Goal: Obtain resource: Obtain resource

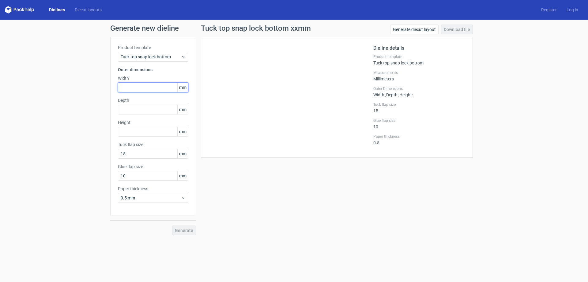
click at [147, 86] on input "text" at bounding box center [153, 87] width 70 height 10
type input "290"
click at [185, 58] on icon at bounding box center [183, 56] width 5 height 5
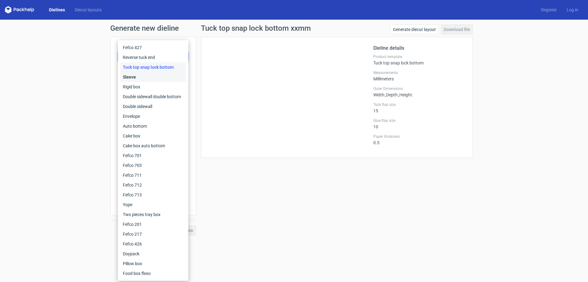
click at [137, 77] on div "Sleeve" at bounding box center [153, 77] width 66 height 10
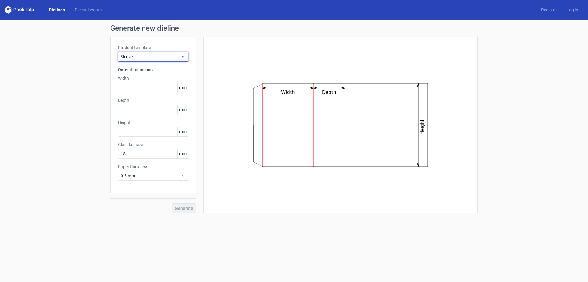
click at [184, 57] on icon at bounding box center [183, 56] width 5 height 5
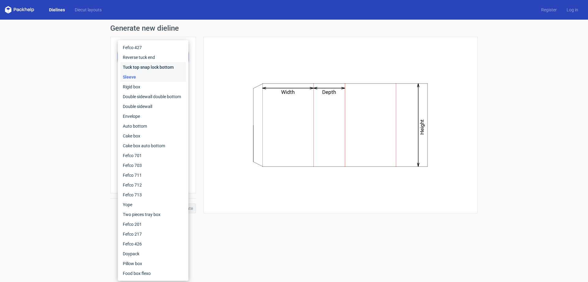
click at [146, 68] on div "Tuck top snap lock bottom" at bounding box center [153, 67] width 66 height 10
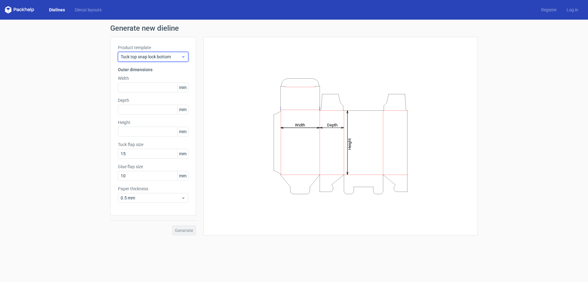
click at [183, 58] on icon at bounding box center [183, 56] width 5 height 5
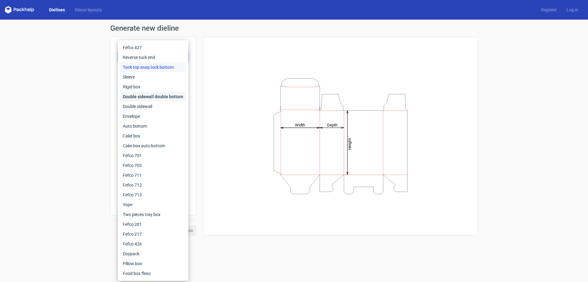
click at [145, 97] on div "Double sidewall double bottom" at bounding box center [153, 97] width 66 height 10
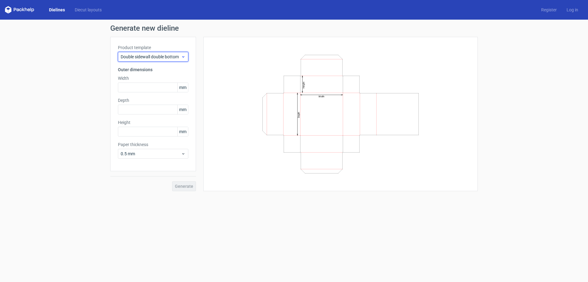
click at [186, 59] on div "Double sidewall double bottom" at bounding box center [153, 57] width 70 height 10
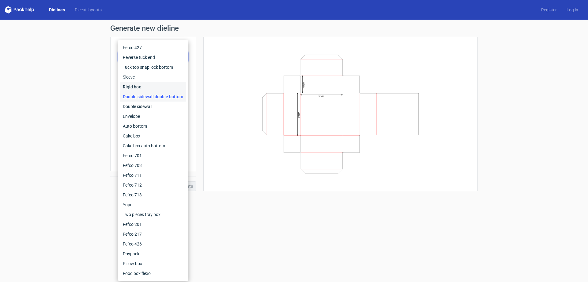
click at [166, 85] on div "Rigid box" at bounding box center [153, 87] width 66 height 10
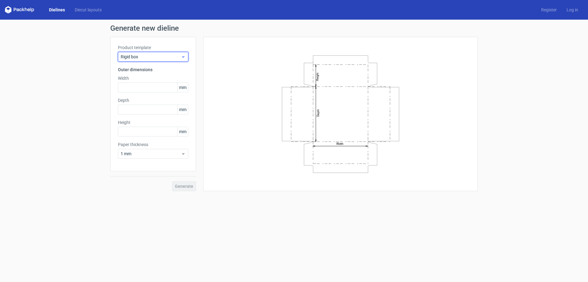
click at [187, 56] on div "Rigid box" at bounding box center [153, 57] width 70 height 10
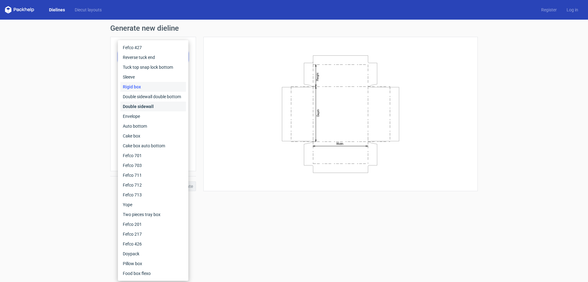
click at [146, 106] on div "Double sidewall" at bounding box center [153, 106] width 66 height 10
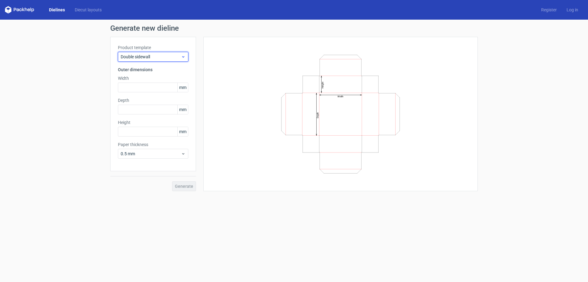
click at [183, 57] on use at bounding box center [183, 57] width 2 height 2
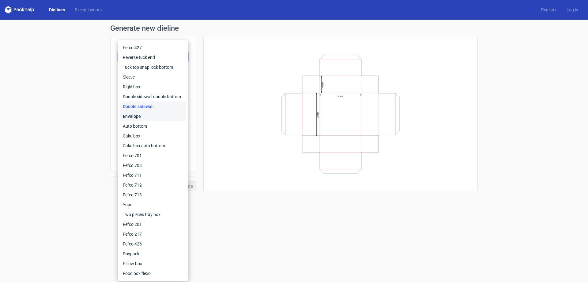
click at [154, 115] on div "Envelope" at bounding box center [153, 116] width 66 height 10
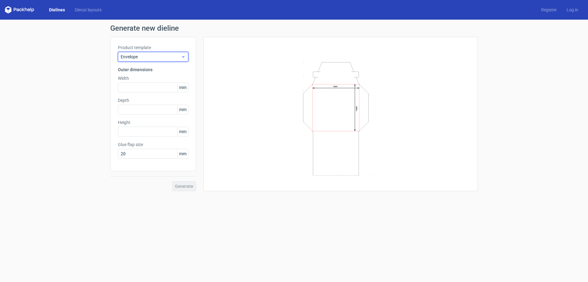
click at [183, 57] on use at bounding box center [183, 57] width 2 height 2
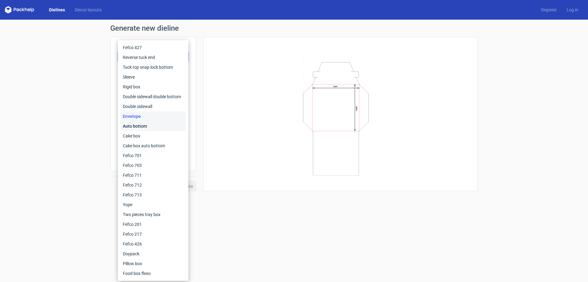
click at [146, 124] on div "Auto bottom" at bounding box center [153, 126] width 66 height 10
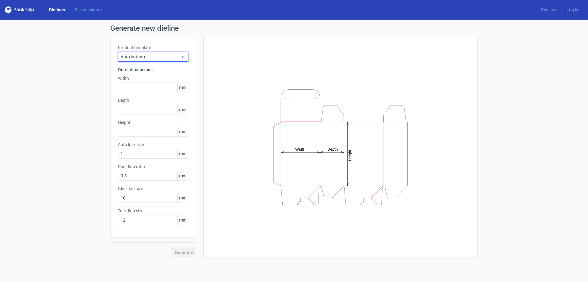
click at [186, 56] on div "Auto bottom" at bounding box center [153, 57] width 70 height 10
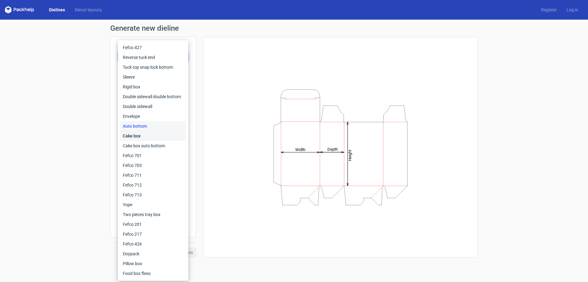
click at [153, 137] on div "Cake box" at bounding box center [153, 136] width 66 height 10
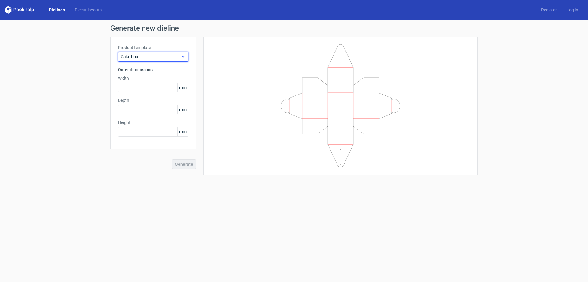
click at [187, 57] on div "Cake box" at bounding box center [153, 57] width 70 height 10
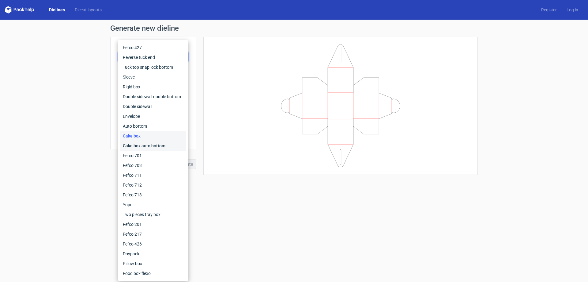
click at [159, 146] on div "Cake box auto bottom" at bounding box center [153, 146] width 66 height 10
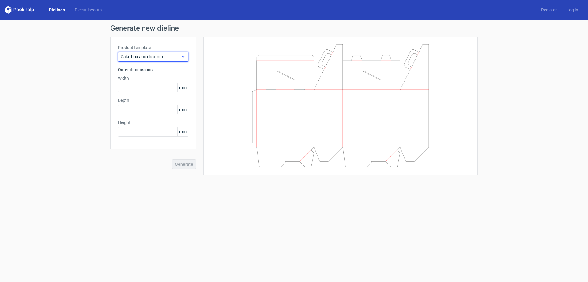
click at [187, 58] on div "Cake box auto bottom" at bounding box center [153, 57] width 70 height 10
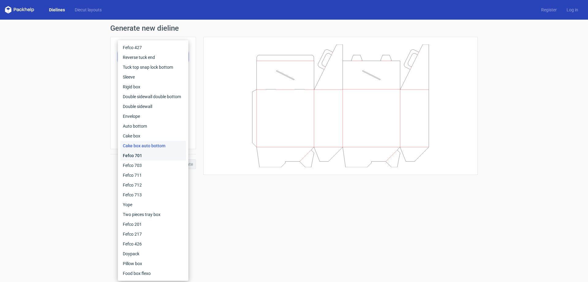
click at [157, 154] on div "Fefco 701" at bounding box center [153, 155] width 66 height 10
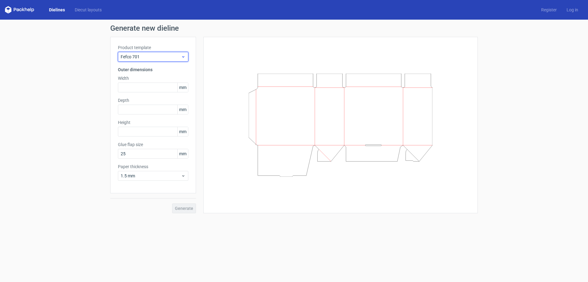
click at [185, 60] on div "Fefco 701" at bounding box center [153, 57] width 70 height 10
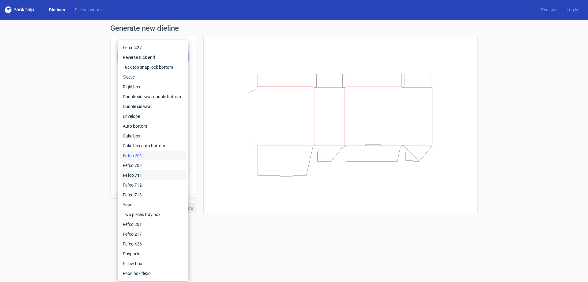
click at [150, 174] on div "Fefco 711" at bounding box center [153, 175] width 66 height 10
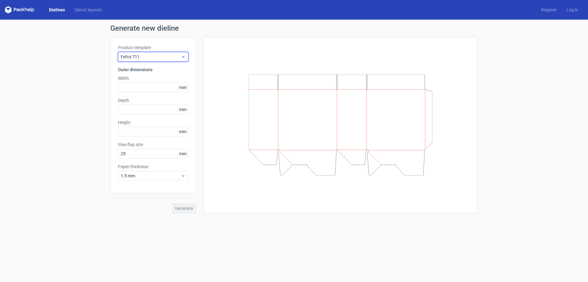
click at [184, 57] on icon at bounding box center [183, 56] width 5 height 5
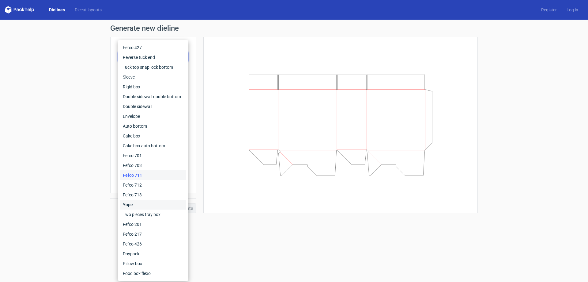
click at [144, 201] on div "Yope" at bounding box center [153, 204] width 66 height 10
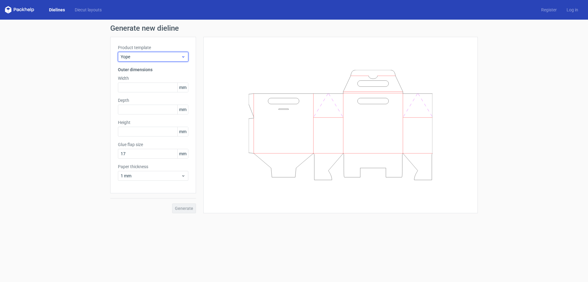
click at [185, 59] on icon at bounding box center [183, 56] width 5 height 5
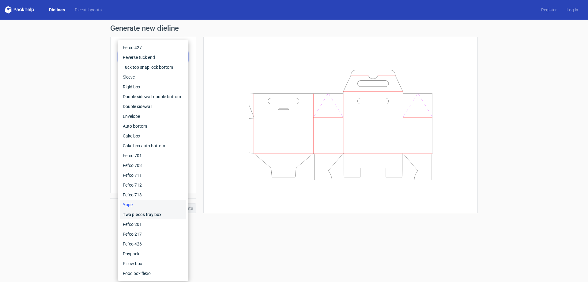
click at [162, 216] on div "Two pieces tray box" at bounding box center [153, 214] width 66 height 10
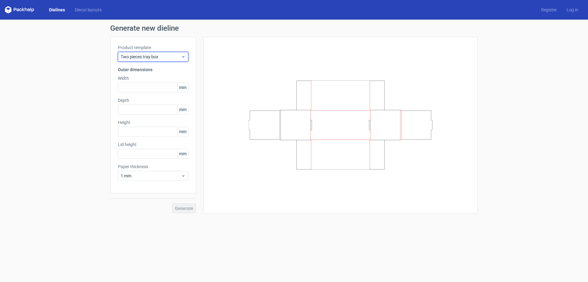
click at [184, 58] on icon at bounding box center [183, 56] width 5 height 5
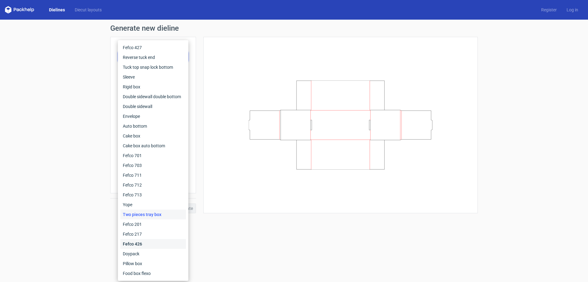
click at [144, 243] on div "Fefco 426" at bounding box center [153, 244] width 66 height 10
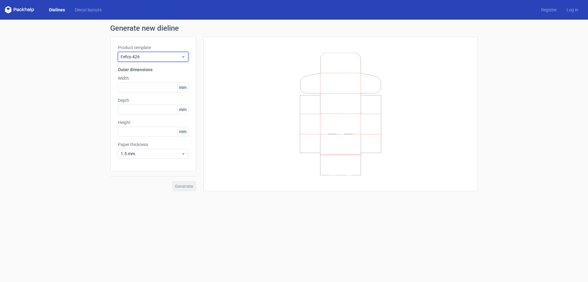
click at [186, 60] on div "Fefco 426" at bounding box center [153, 57] width 70 height 10
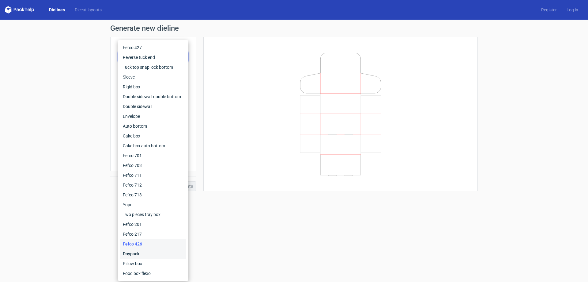
click at [142, 251] on div "Doypack" at bounding box center [153, 253] width 66 height 10
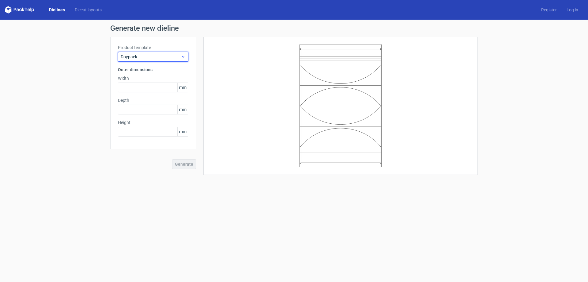
click at [184, 58] on icon at bounding box center [183, 56] width 5 height 5
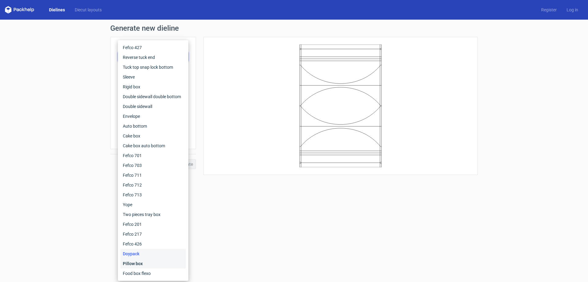
click at [145, 264] on div "Pillow box" at bounding box center [153, 263] width 66 height 10
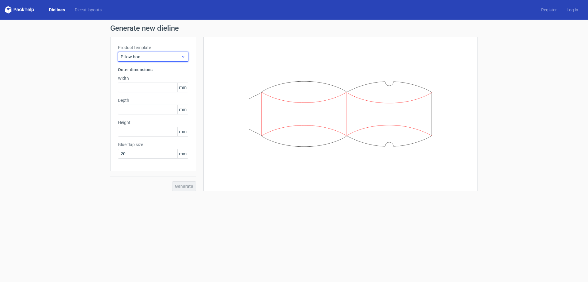
click at [186, 57] on div "Pillow box" at bounding box center [153, 57] width 70 height 10
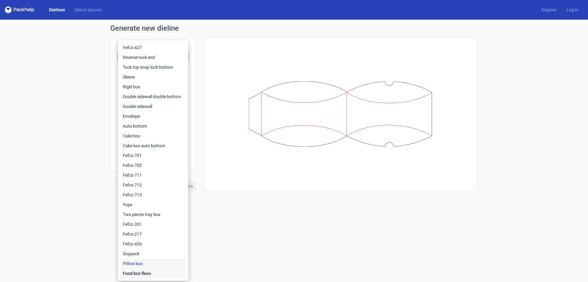
click at [144, 273] on div "Food box flexo" at bounding box center [153, 273] width 66 height 10
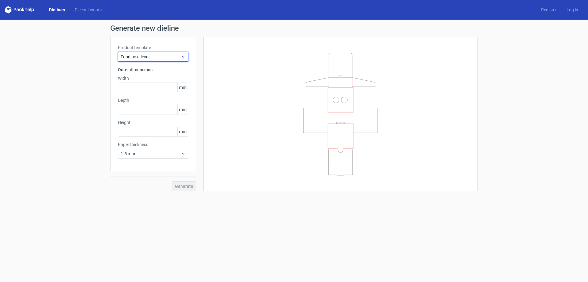
click at [184, 58] on icon at bounding box center [183, 56] width 5 height 5
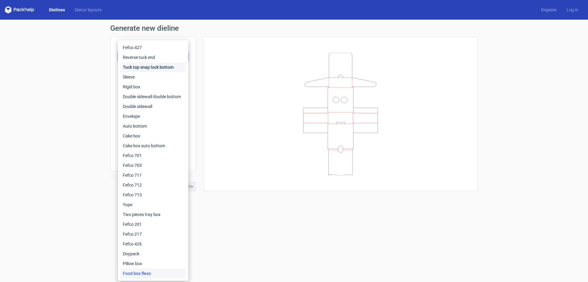
click at [146, 66] on div "Tuck top snap lock bottom" at bounding box center [153, 67] width 66 height 10
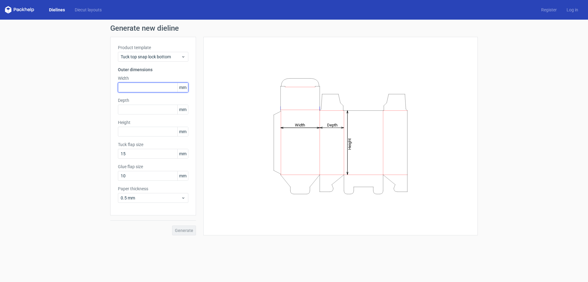
click at [135, 88] on input "text" at bounding box center [153, 87] width 70 height 10
type input "290"
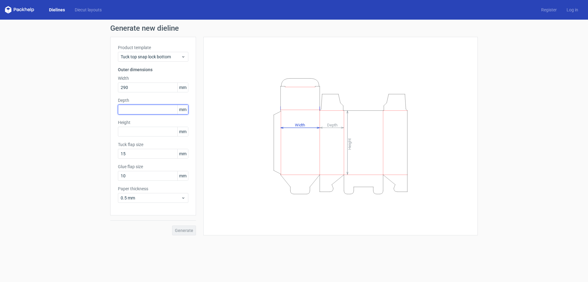
click at [137, 110] on input "text" at bounding box center [153, 109] width 70 height 10
type input "80"
click at [131, 133] on input "text" at bounding box center [153, 132] width 70 height 10
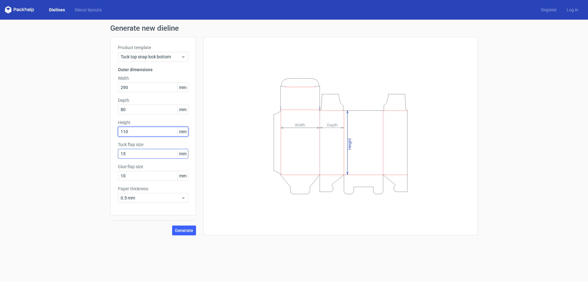
type input "110"
drag, startPoint x: 134, startPoint y: 153, endPoint x: 97, endPoint y: 153, distance: 36.1
click at [97, 153] on div "Generate new dieline Product template Tuck top snap lock bottom Outer dimension…" at bounding box center [294, 130] width 588 height 220
type input "20"
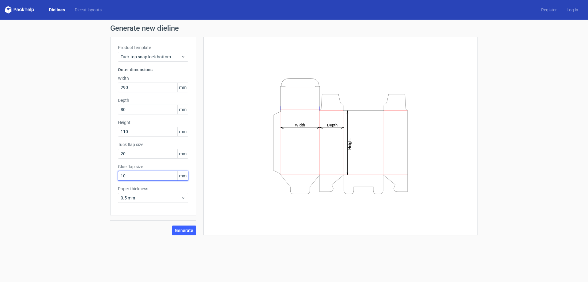
drag, startPoint x: 128, startPoint y: 177, endPoint x: 120, endPoint y: 178, distance: 8.0
click at [120, 178] on input "10" at bounding box center [153, 176] width 70 height 10
type input "20"
click at [177, 202] on div "Product template Tuck top snap lock bottom Outer dimensions Width 290 mm Depth …" at bounding box center [153, 126] width 86 height 178
click at [186, 196] on div "0.5 mm" at bounding box center [153, 198] width 70 height 10
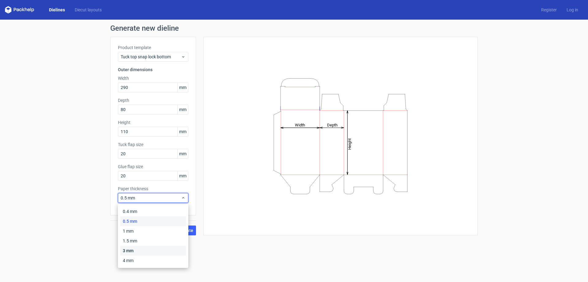
click at [134, 251] on div "3 mm" at bounding box center [153, 250] width 66 height 10
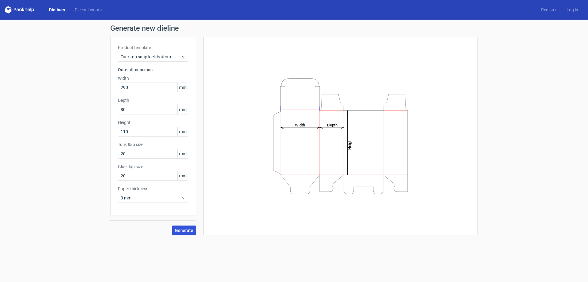
click at [179, 230] on span "Generate" at bounding box center [184, 230] width 18 height 4
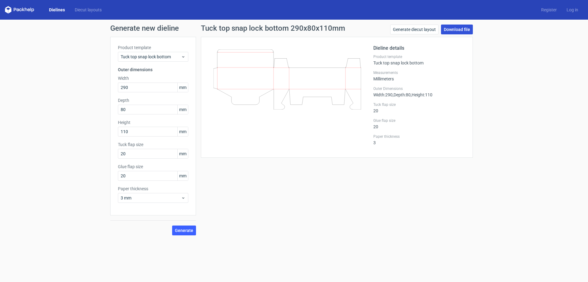
click at [455, 30] on link "Download file" at bounding box center [457, 30] width 32 height 10
